Goal: Information Seeking & Learning: Check status

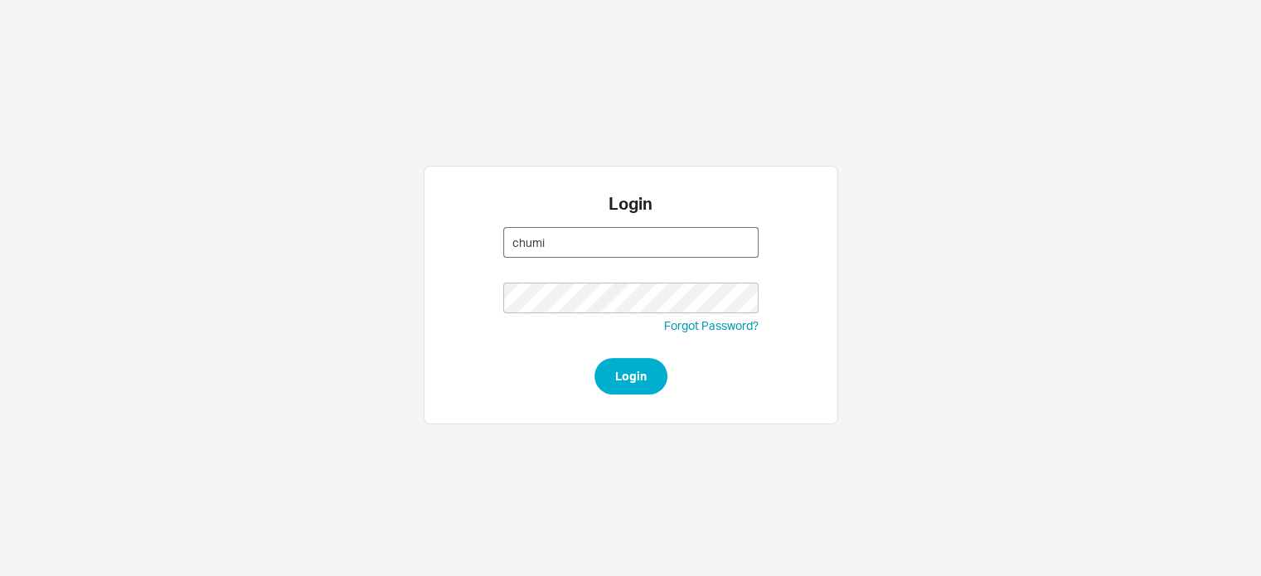
click at [570, 240] on input "chumi" at bounding box center [630, 242] width 255 height 31
type input "chumi@qualitybath.com"
click at [613, 385] on button "Login" at bounding box center [630, 376] width 73 height 36
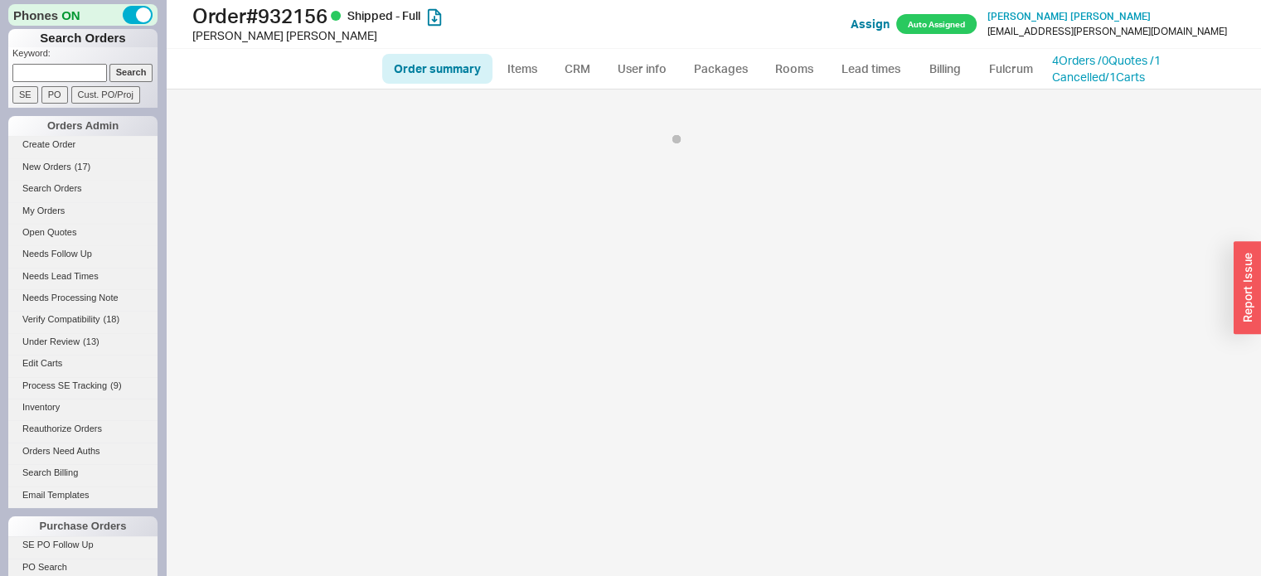
select select "LOW"
select select "3"
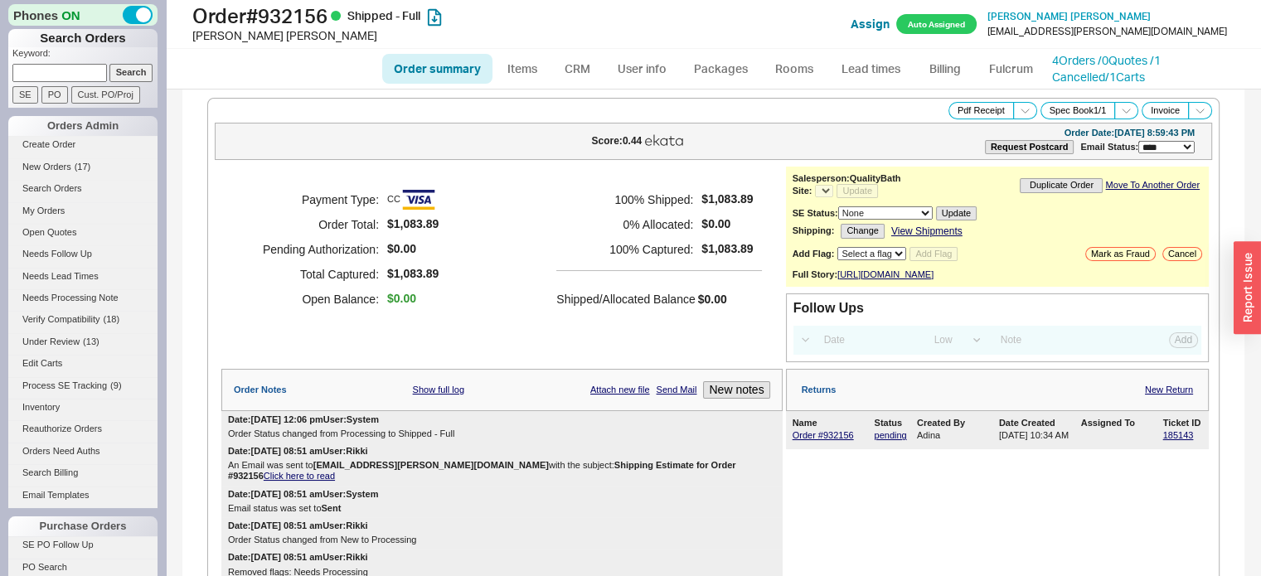
select select "*"
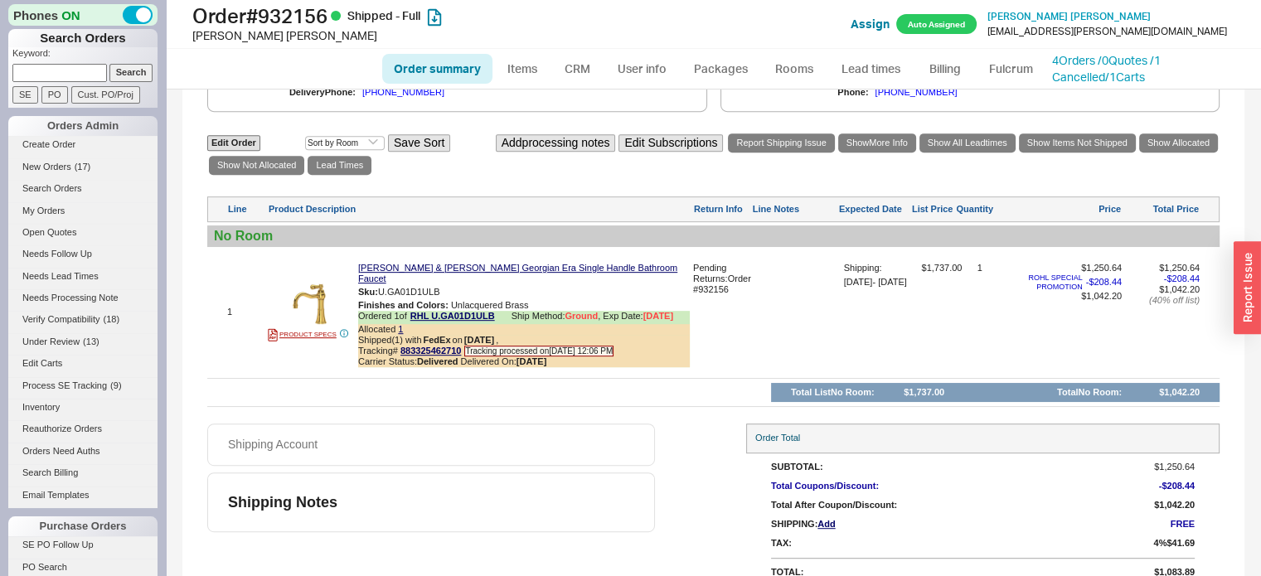
scroll to position [832, 0]
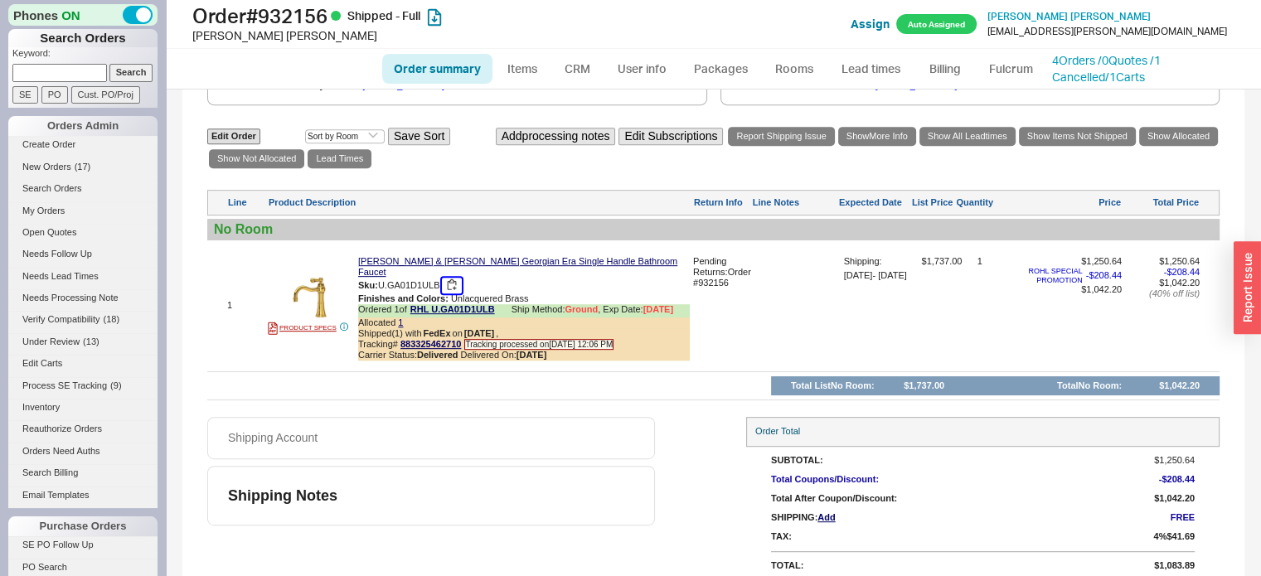
click at [454, 283] on button "button" at bounding box center [452, 286] width 20 height 16
drag, startPoint x: 267, startPoint y: 12, endPoint x: 335, endPoint y: 23, distance: 68.8
click at [335, 23] on h1 "Order # 932156 Shipped - Full" at bounding box center [413, 15] width 443 height 23
copy h1 "932156"
click at [1178, 437] on div "Order Total" at bounding box center [982, 431] width 473 height 29
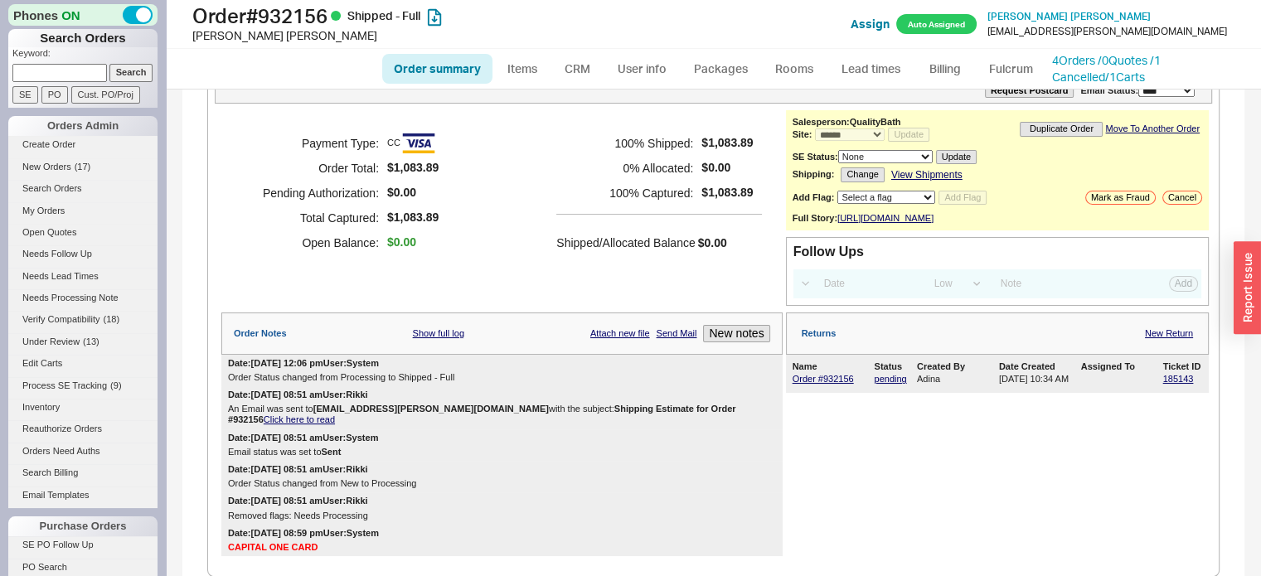
scroll to position [0, 0]
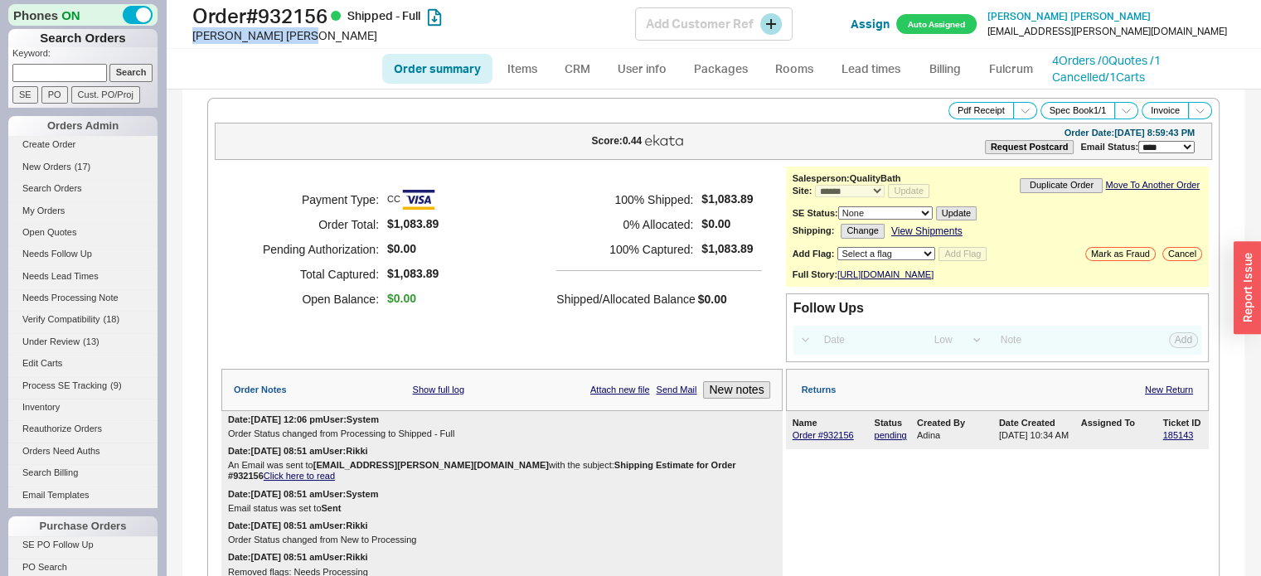
drag, startPoint x: 195, startPoint y: 36, endPoint x: 275, endPoint y: 46, distance: 81.1
click at [275, 46] on div "Order # 932156 Shipped - Full Cameron Guice Add Customer Ref Assign Auto Assign…" at bounding box center [713, 24] width 1095 height 49
copy div "Cameron Guice"
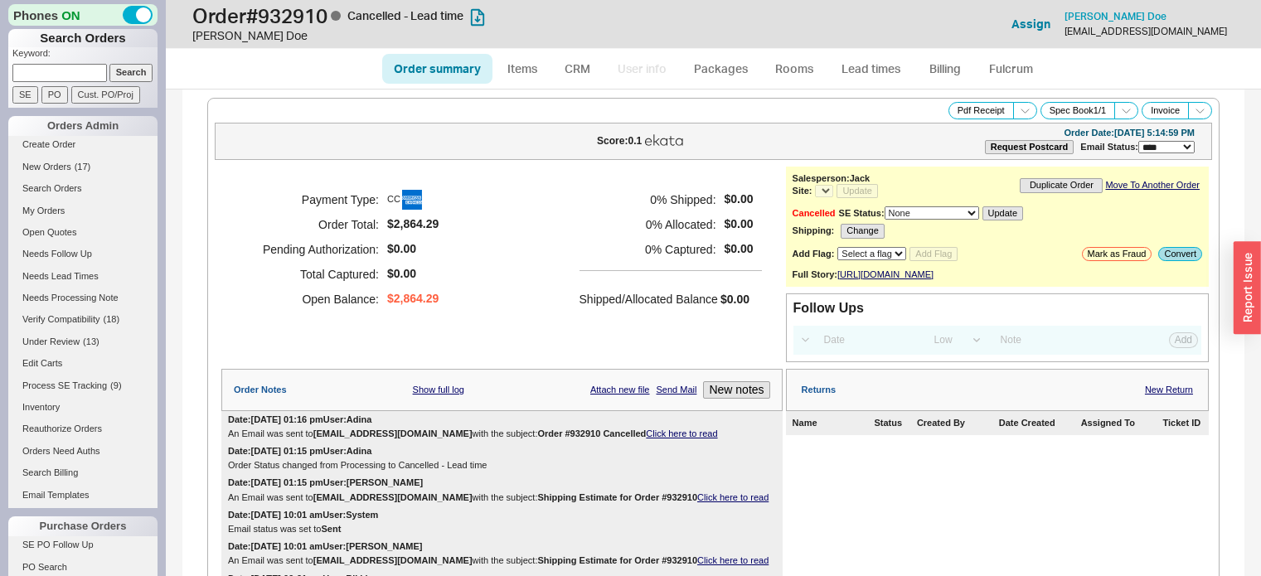
select select "LOW"
select select "3"
select select "*"
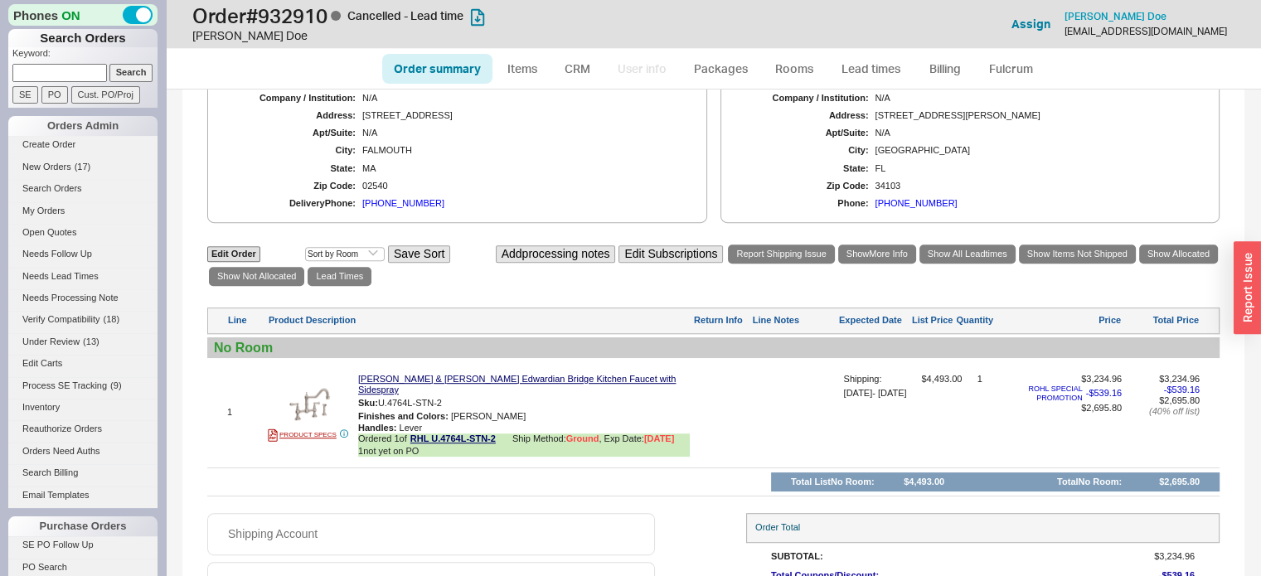
scroll to position [908, 0]
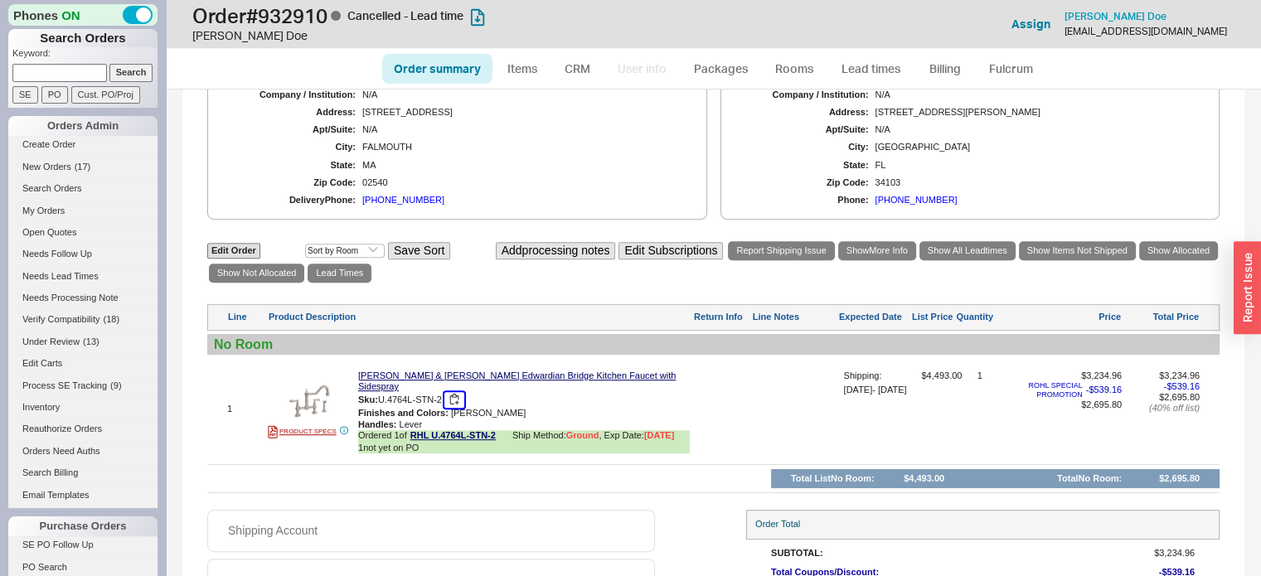
click at [452, 404] on button "button" at bounding box center [454, 400] width 20 height 16
drag, startPoint x: 273, startPoint y: 17, endPoint x: 317, endPoint y: 16, distance: 44.8
click at [317, 16] on h1 "Order # 932910 Cancelled - Lead time" at bounding box center [413, 15] width 443 height 23
drag, startPoint x: 268, startPoint y: 10, endPoint x: 332, endPoint y: 19, distance: 64.5
click at [332, 19] on h1 "Order # 932910 Cancelled - Lead time" at bounding box center [413, 15] width 443 height 23
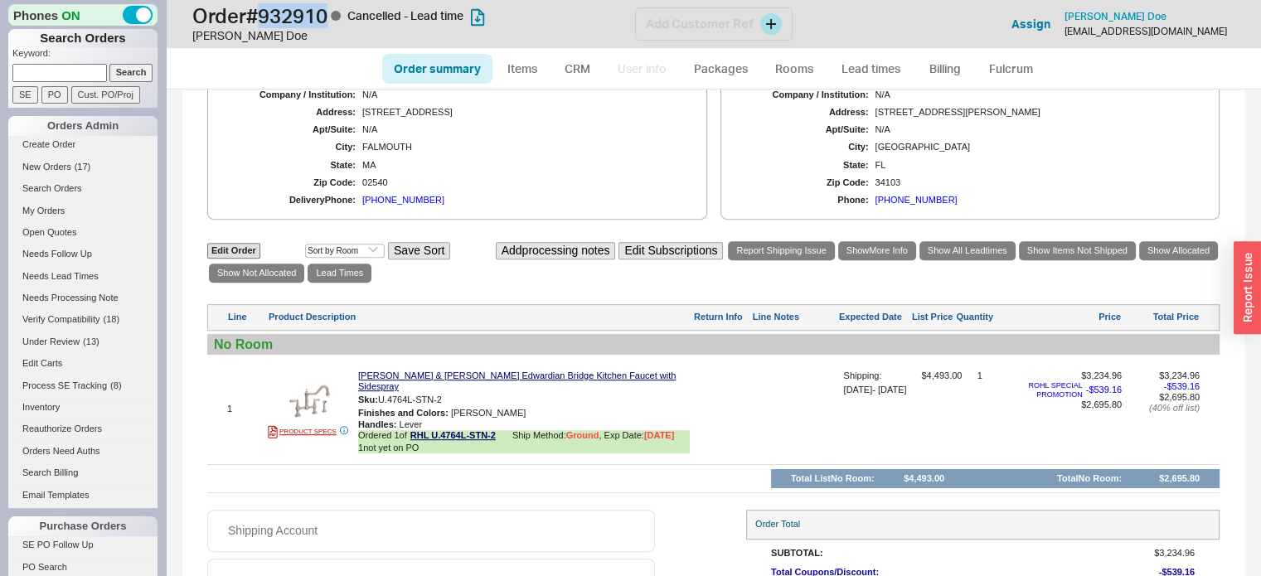
copy h1 "932910"
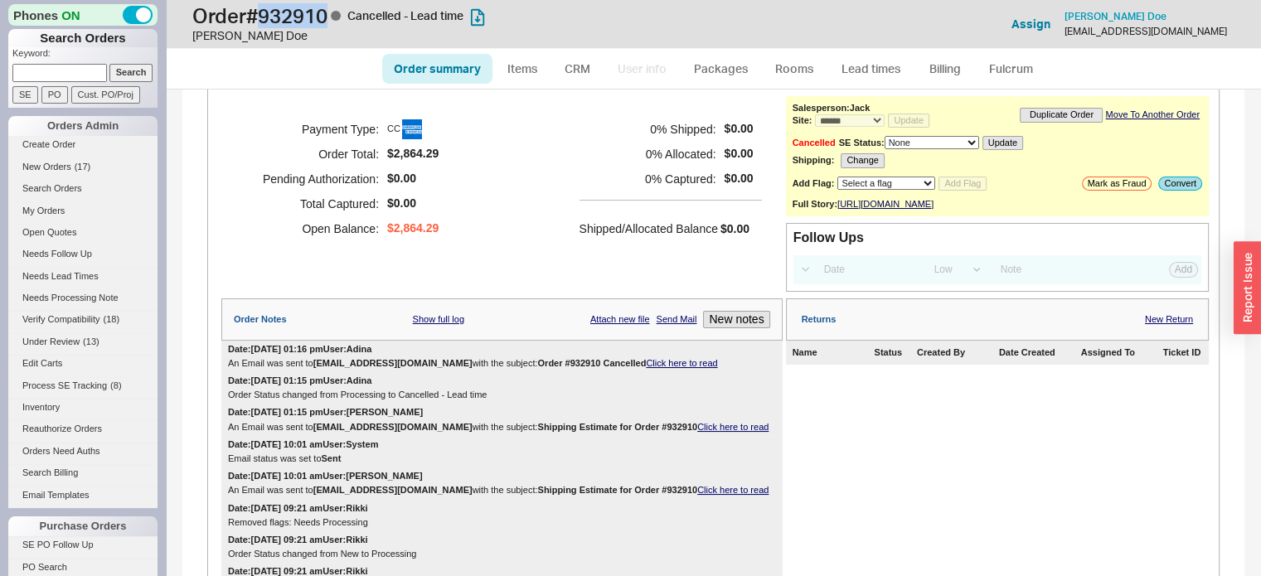
scroll to position [0, 0]
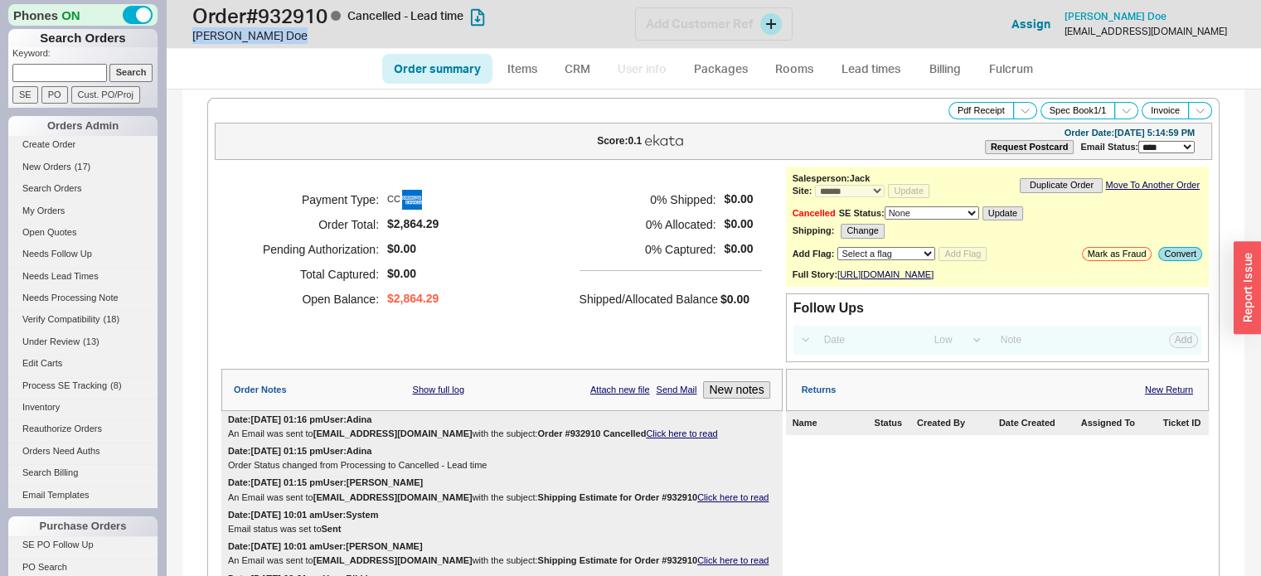
drag, startPoint x: 191, startPoint y: 32, endPoint x: 241, endPoint y: 43, distance: 50.9
click at [241, 43] on div "Order # 932910 Cancelled - Lead time Beth Doe Add Customer Ref Assign Beth Doe …" at bounding box center [713, 24] width 1095 height 49
copy div "Beth Doe"
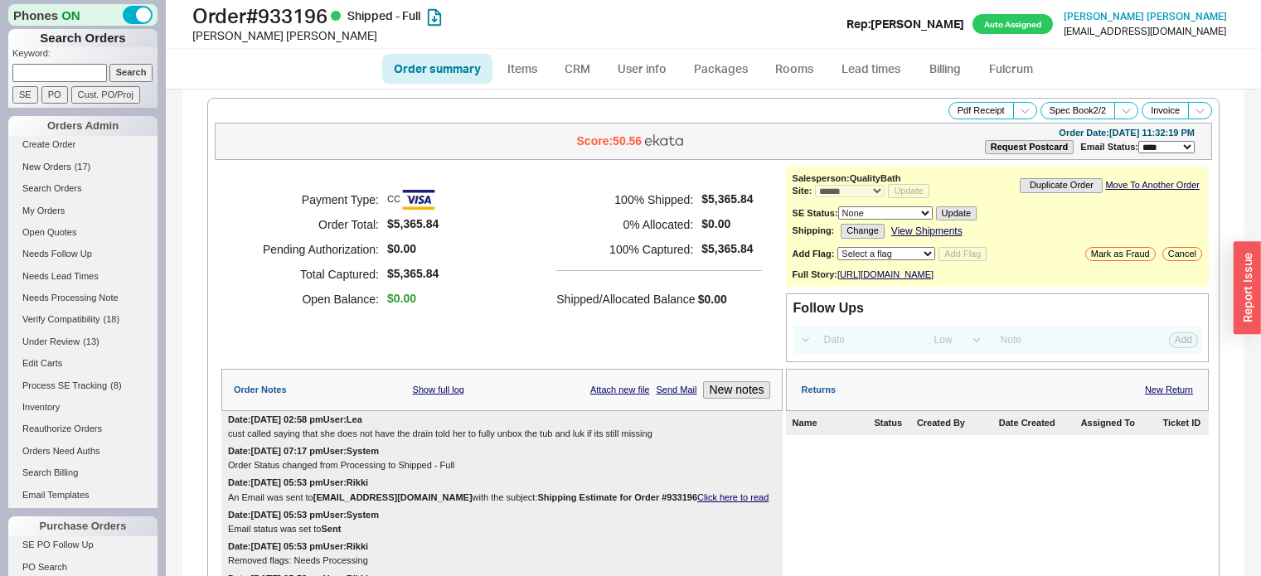
select select "*"
select select "LOW"
select select "3"
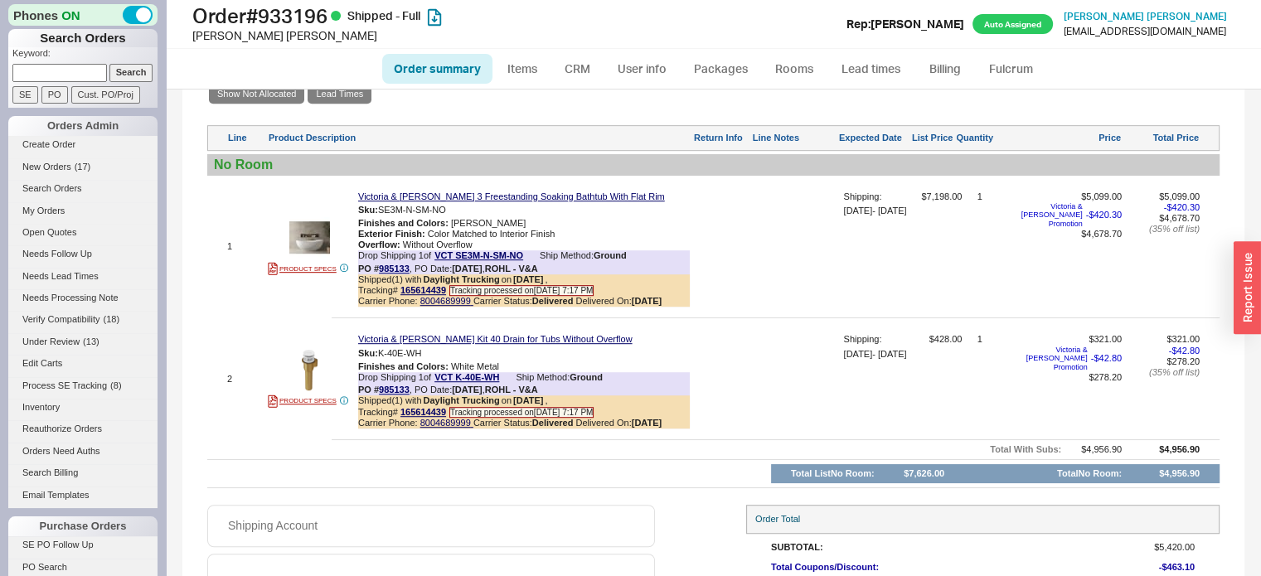
scroll to position [998, 0]
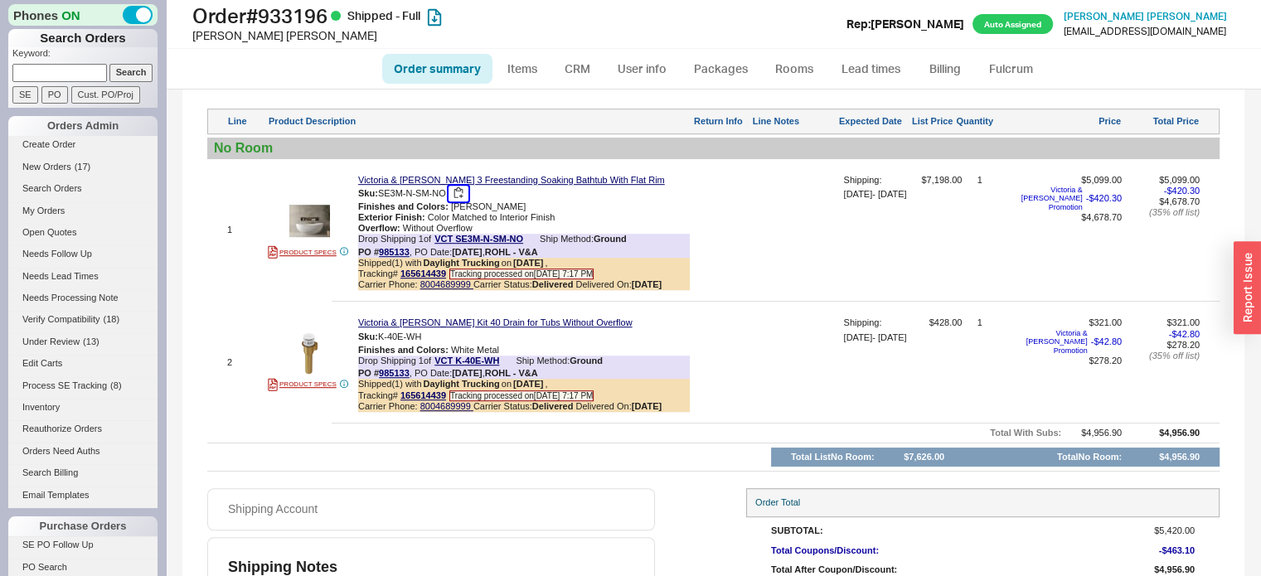
click at [462, 201] on button "button" at bounding box center [458, 194] width 20 height 16
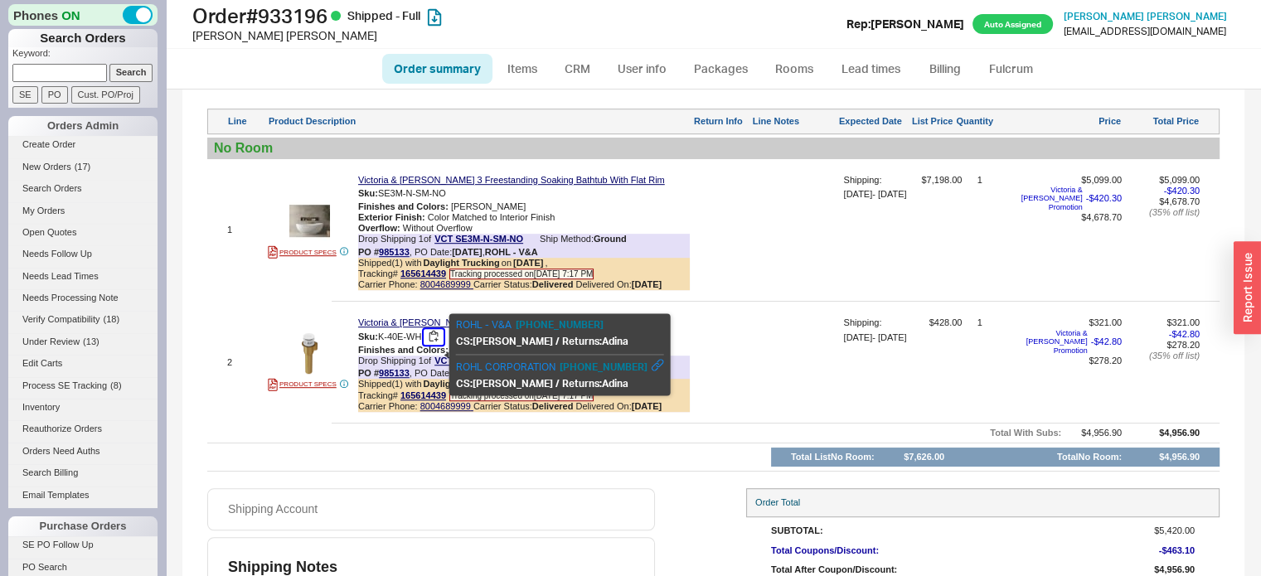
click at [439, 345] on button "button" at bounding box center [433, 337] width 20 height 16
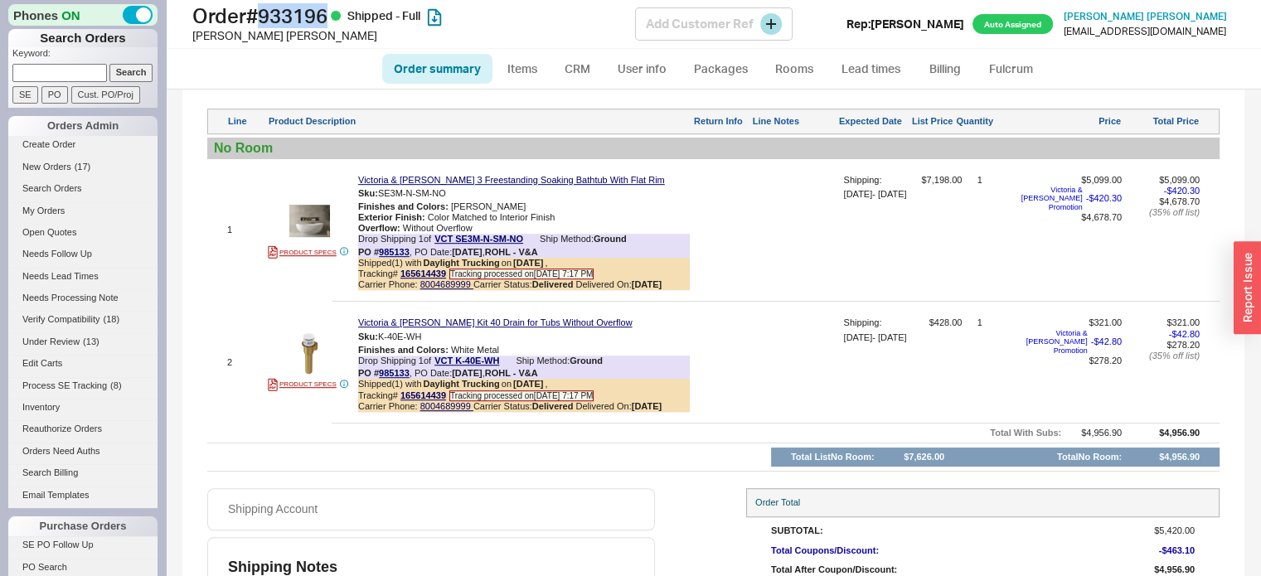
drag, startPoint x: 268, startPoint y: 12, endPoint x: 335, endPoint y: 20, distance: 67.5
click at [335, 20] on h1 "Order # 933196 Shipped - Full" at bounding box center [413, 15] width 443 height 23
copy h1 "933196"
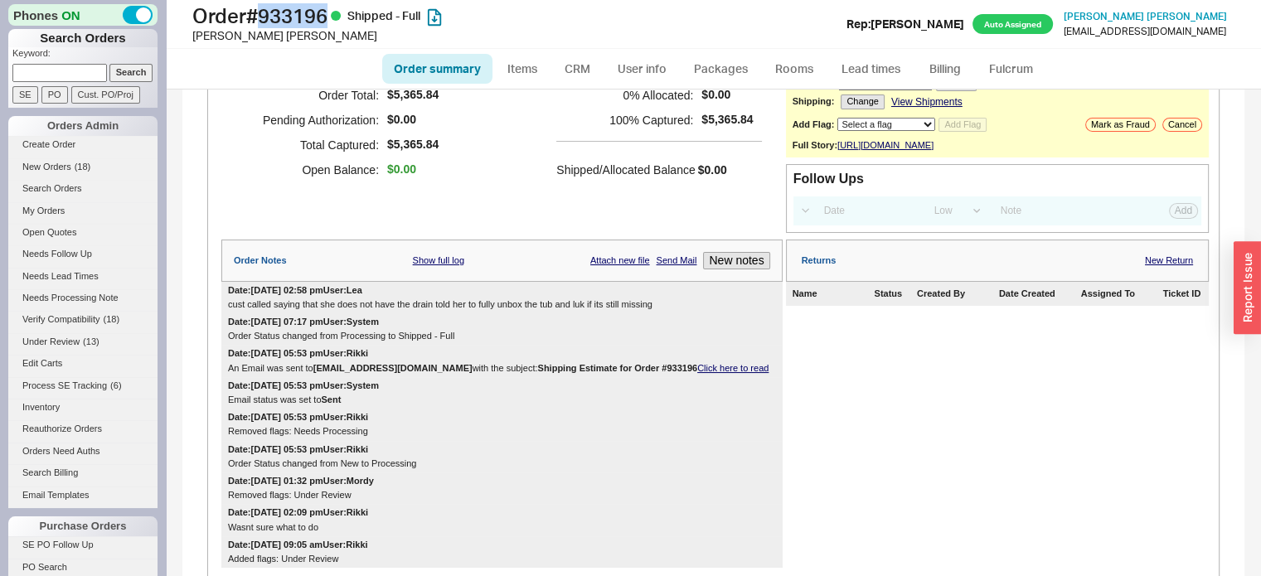
scroll to position [0, 0]
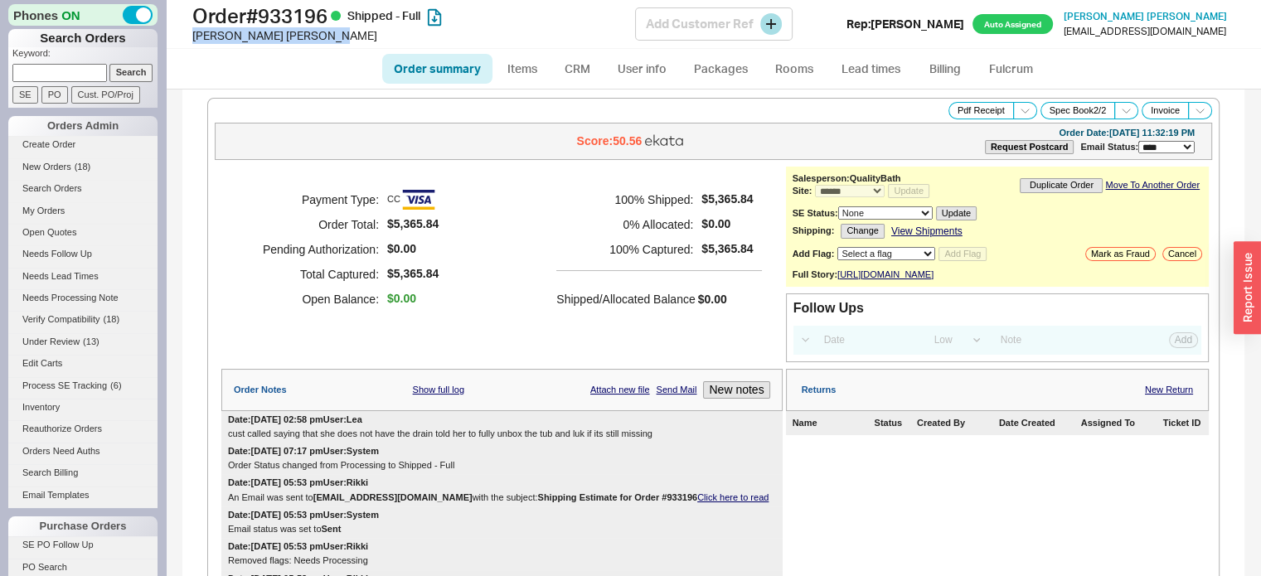
drag, startPoint x: 192, startPoint y: 34, endPoint x: 283, endPoint y: 42, distance: 90.7
click at [283, 42] on div "Sonja Armstrong" at bounding box center [413, 35] width 443 height 17
copy div "Sonja Armstrong"
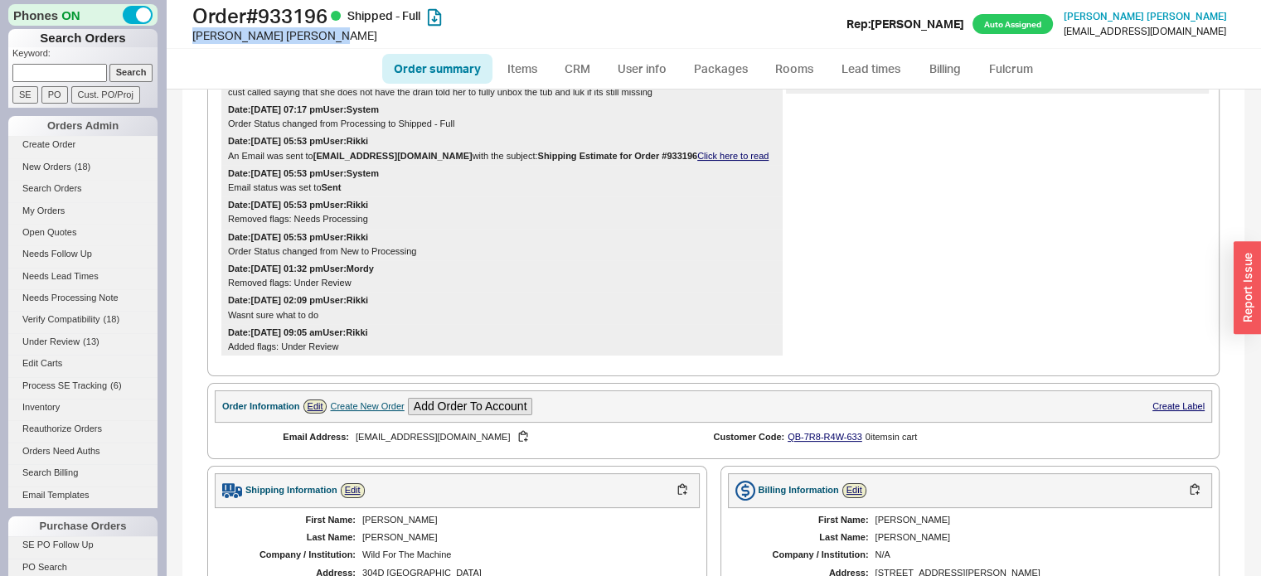
scroll to position [502, 0]
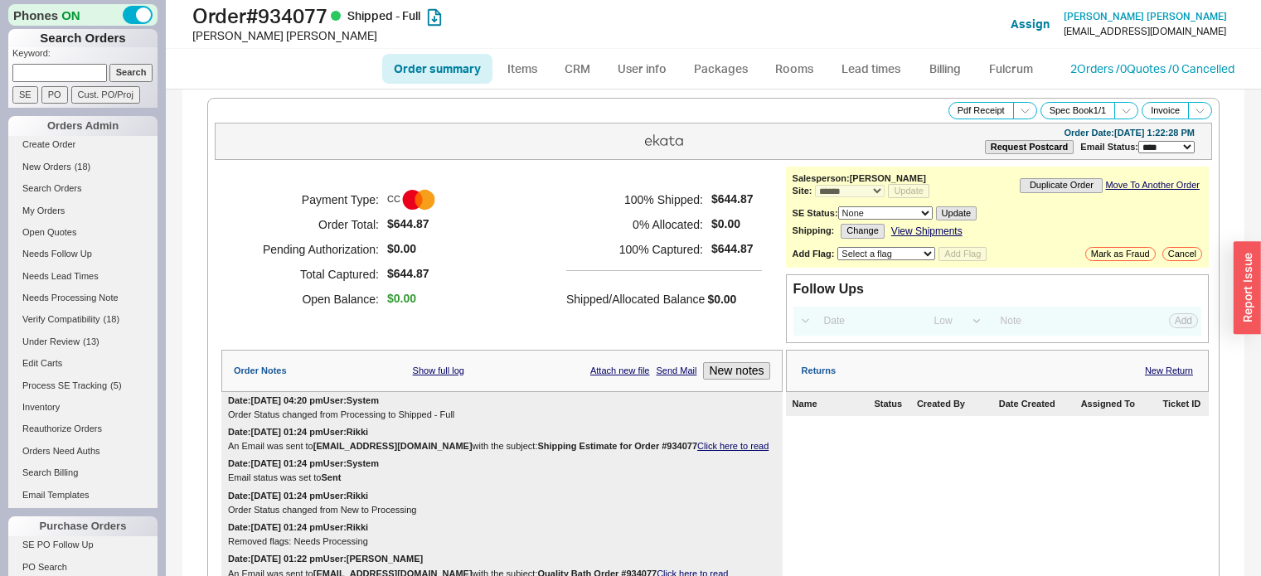
select select "*"
select select "LOW"
select select "3"
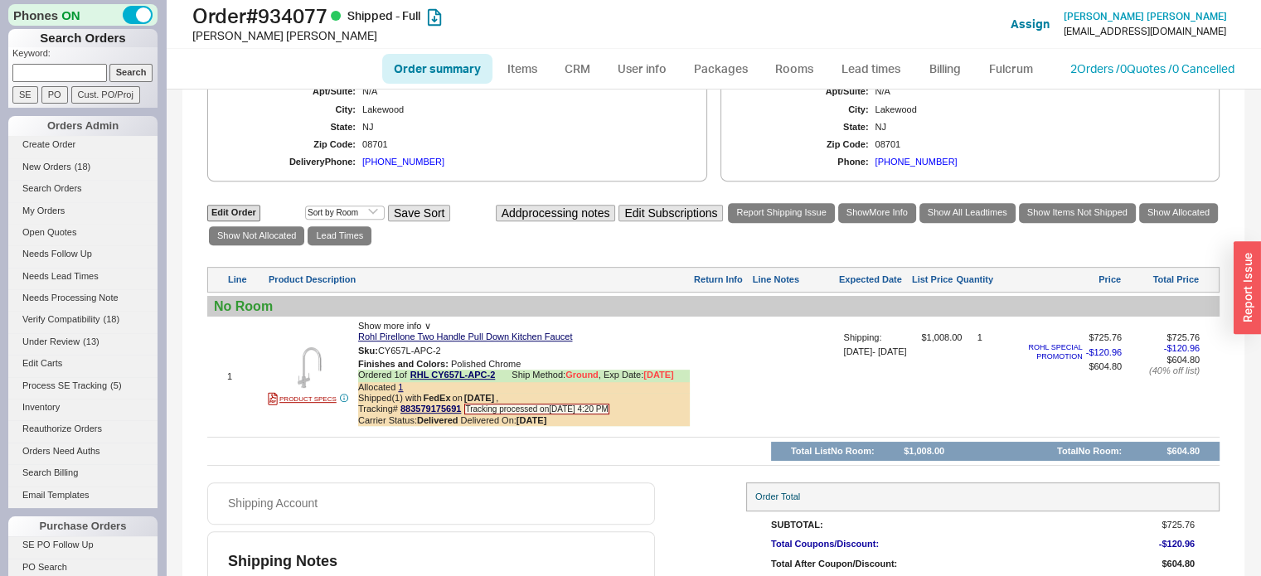
scroll to position [804, 0]
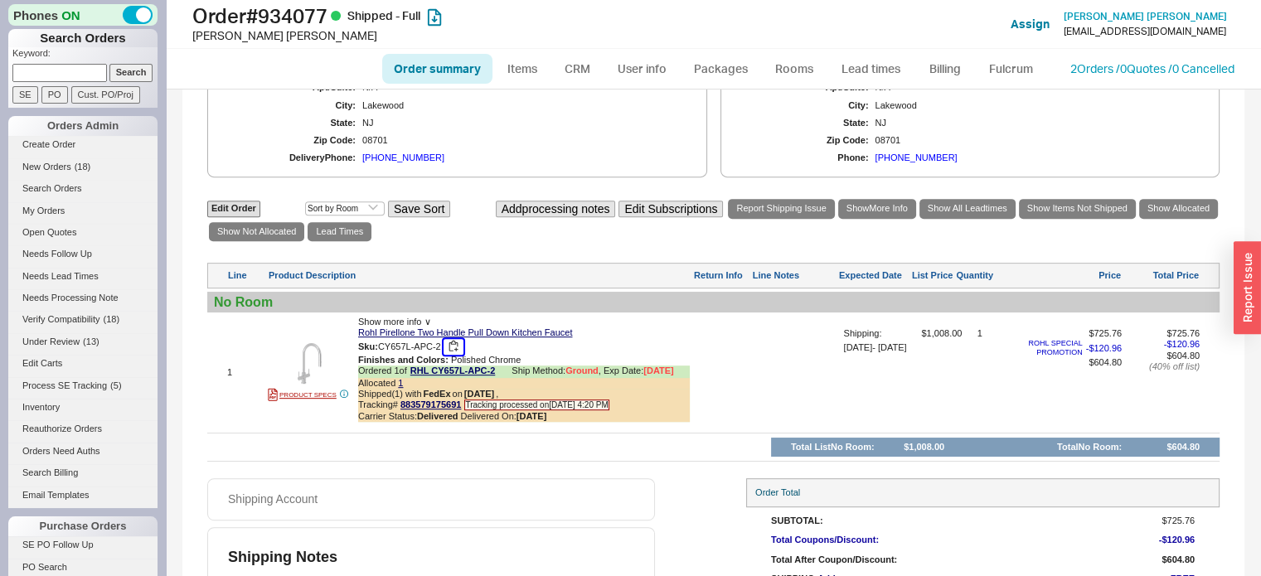
click at [453, 350] on button "button" at bounding box center [453, 347] width 20 height 16
drag, startPoint x: 272, startPoint y: 8, endPoint x: 333, endPoint y: 17, distance: 61.9
click at [333, 17] on h1 "Order # 934077 Shipped - Full" at bounding box center [413, 15] width 443 height 23
copy h1 "934077"
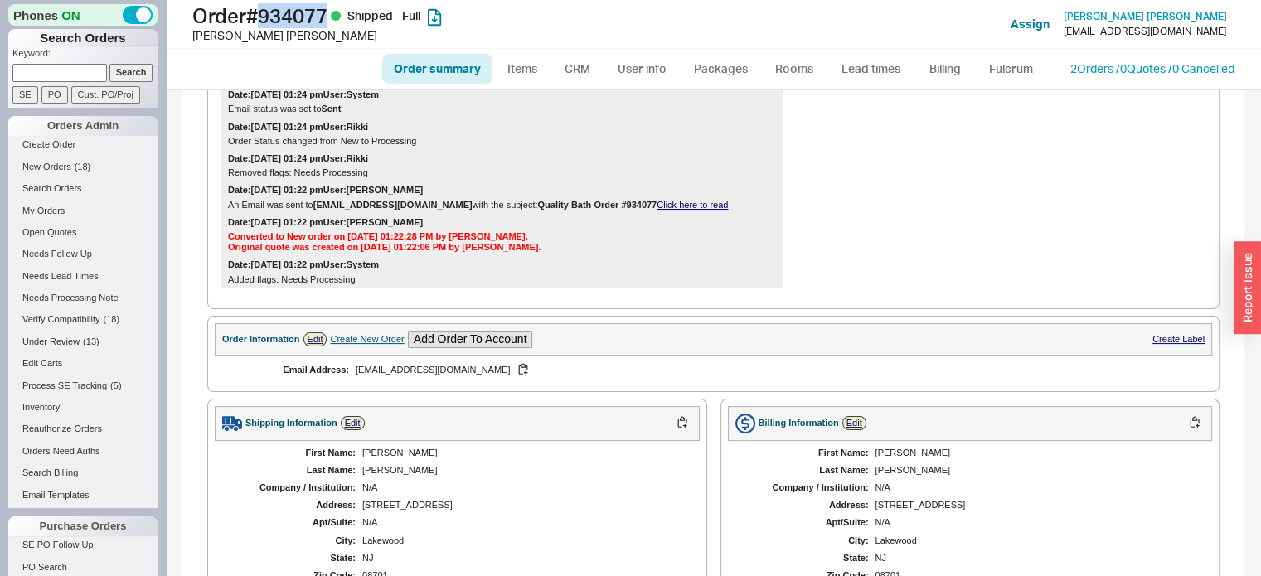
scroll to position [0, 0]
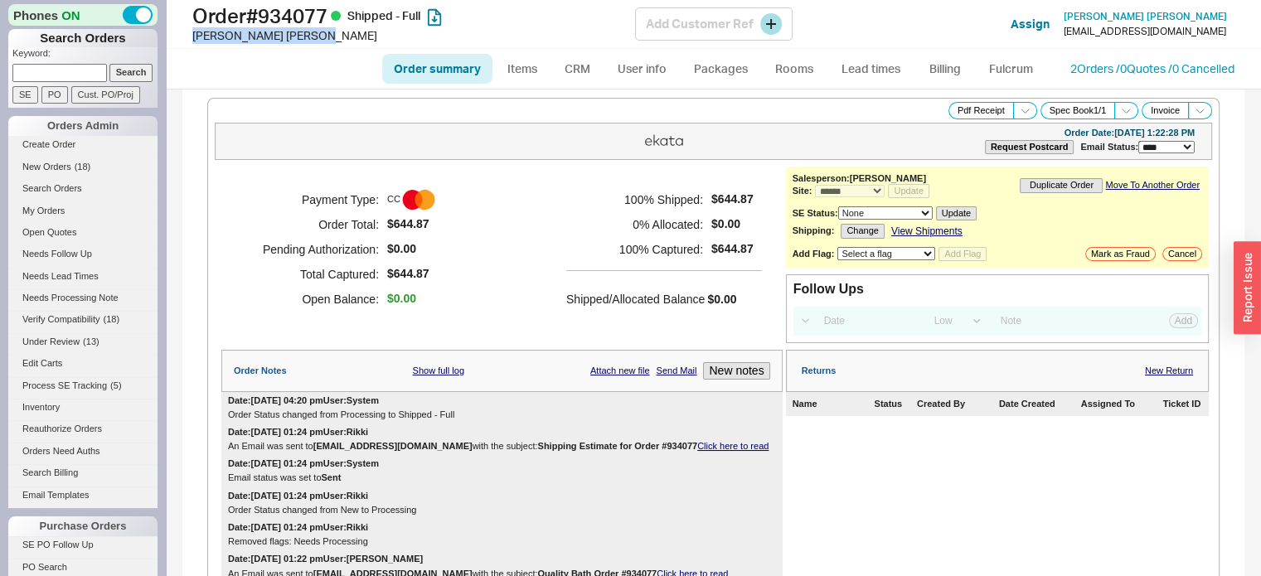
drag, startPoint x: 194, startPoint y: 37, endPoint x: 278, endPoint y: 45, distance: 84.0
click at [278, 45] on div "Order # 934077 Shipped - Full Miriam Kaufman Add Customer Ref Assign Miriam Kau…" at bounding box center [713, 24] width 1095 height 49
copy div "Miriam Kaufman"
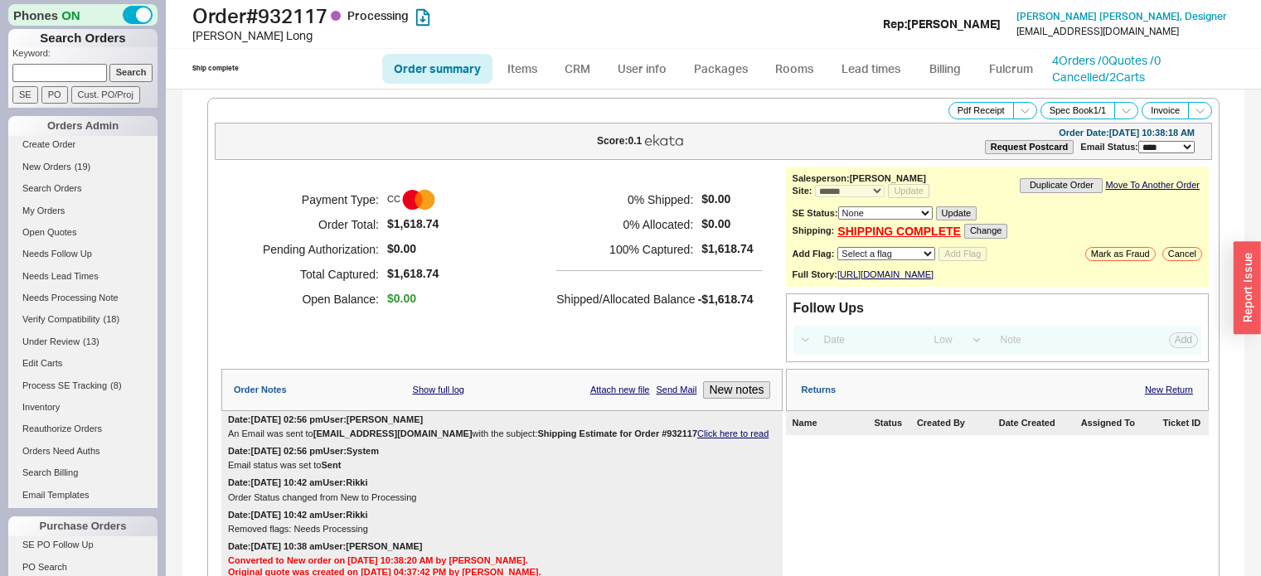
select select "*"
select select "LOW"
select select "3"
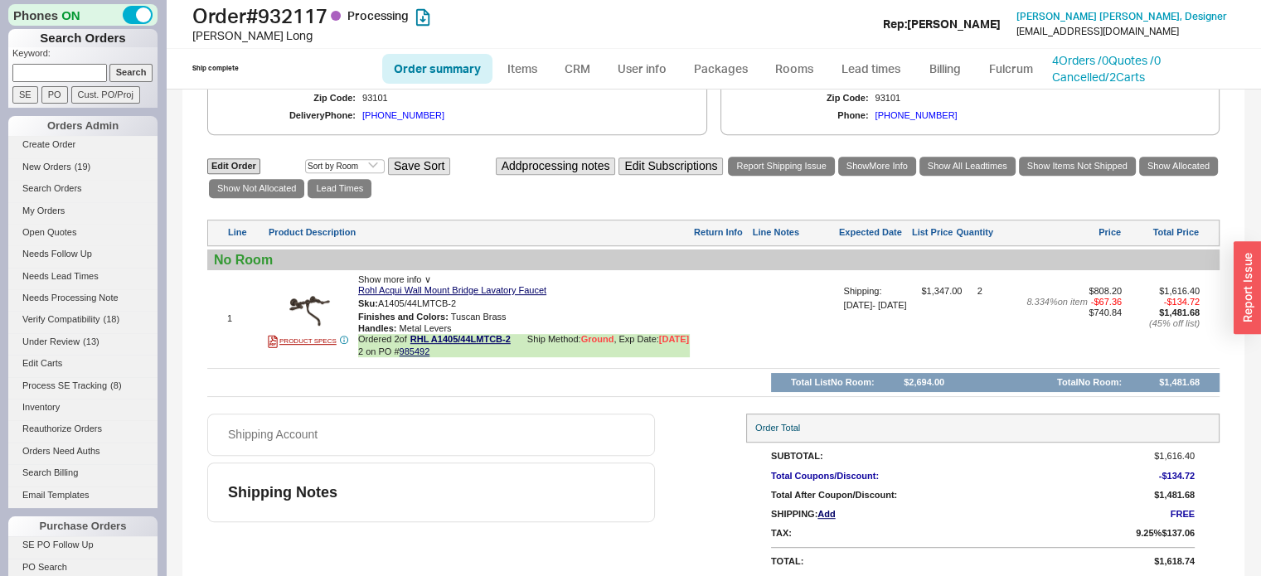
scroll to position [830, 0]
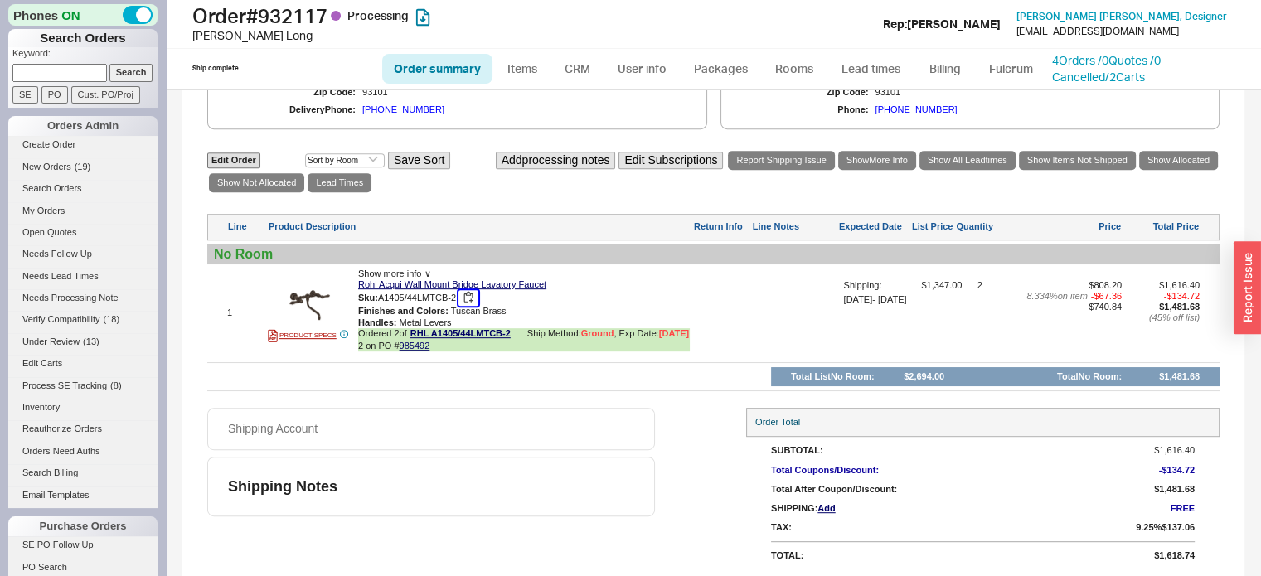
click at [468, 306] on button "button" at bounding box center [468, 298] width 20 height 16
drag, startPoint x: 266, startPoint y: 17, endPoint x: 332, endPoint y: 19, distance: 65.5
click at [332, 19] on h1 "Order # 932117 Processing" at bounding box center [413, 15] width 443 height 23
copy h1 "932117"
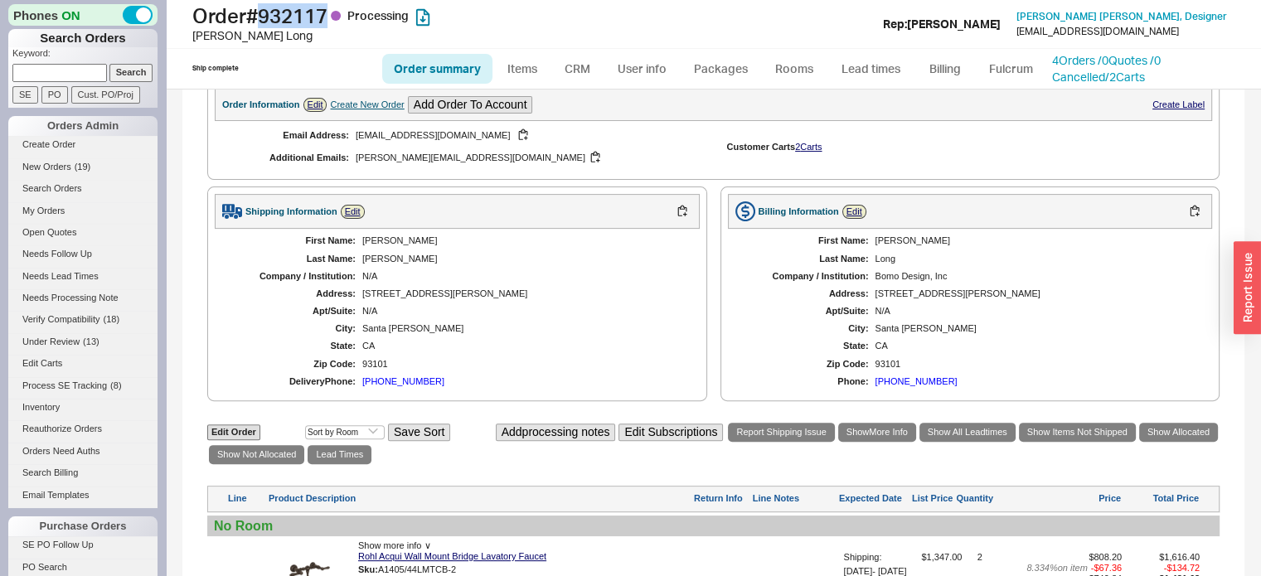
scroll to position [0, 0]
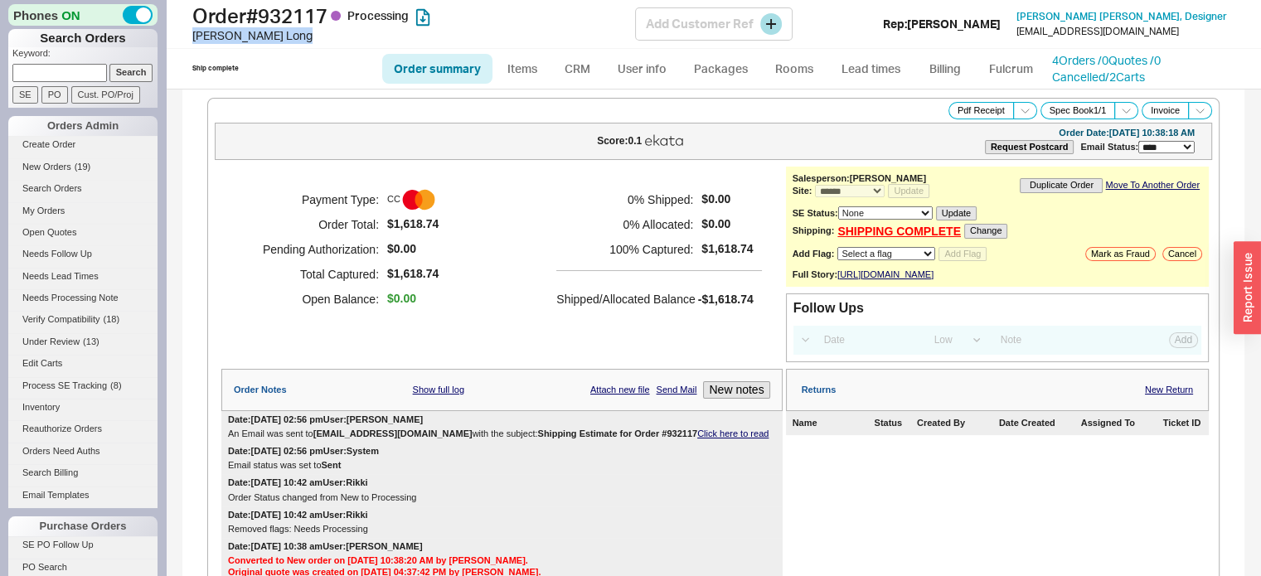
drag, startPoint x: 191, startPoint y: 28, endPoint x: 243, endPoint y: 46, distance: 55.0
click at [243, 46] on div "Order # 932117 Processing [PERSON_NAME] Add Customer Ref Rep: [PERSON_NAME] [PE…" at bounding box center [713, 24] width 1095 height 49
copy div "[PERSON_NAME]"
